Goal: Task Accomplishment & Management: Complete application form

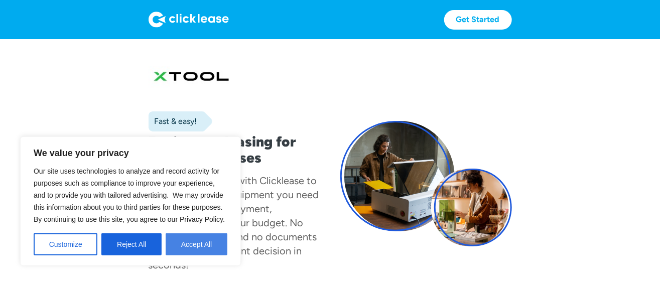
click at [188, 228] on button "Accept All" at bounding box center [197, 244] width 62 height 22
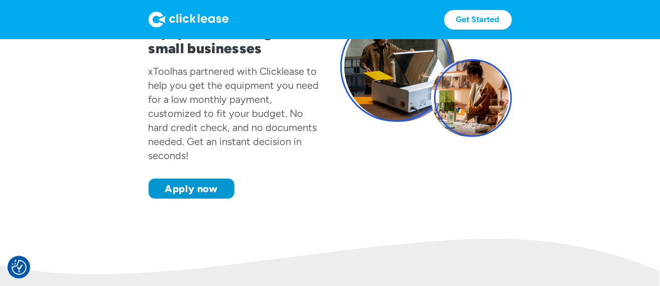
scroll to position [125, 0]
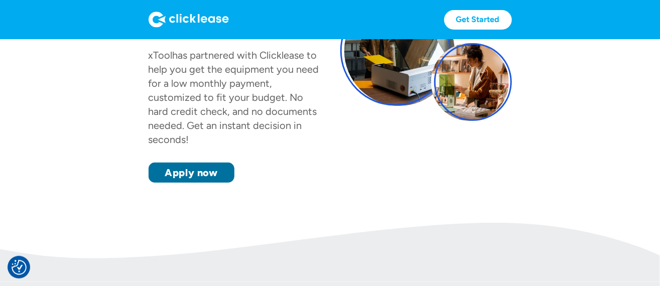
click at [200, 178] on link "Apply now" at bounding box center [191, 173] width 86 height 20
